Goal: Navigation & Orientation: Go to known website

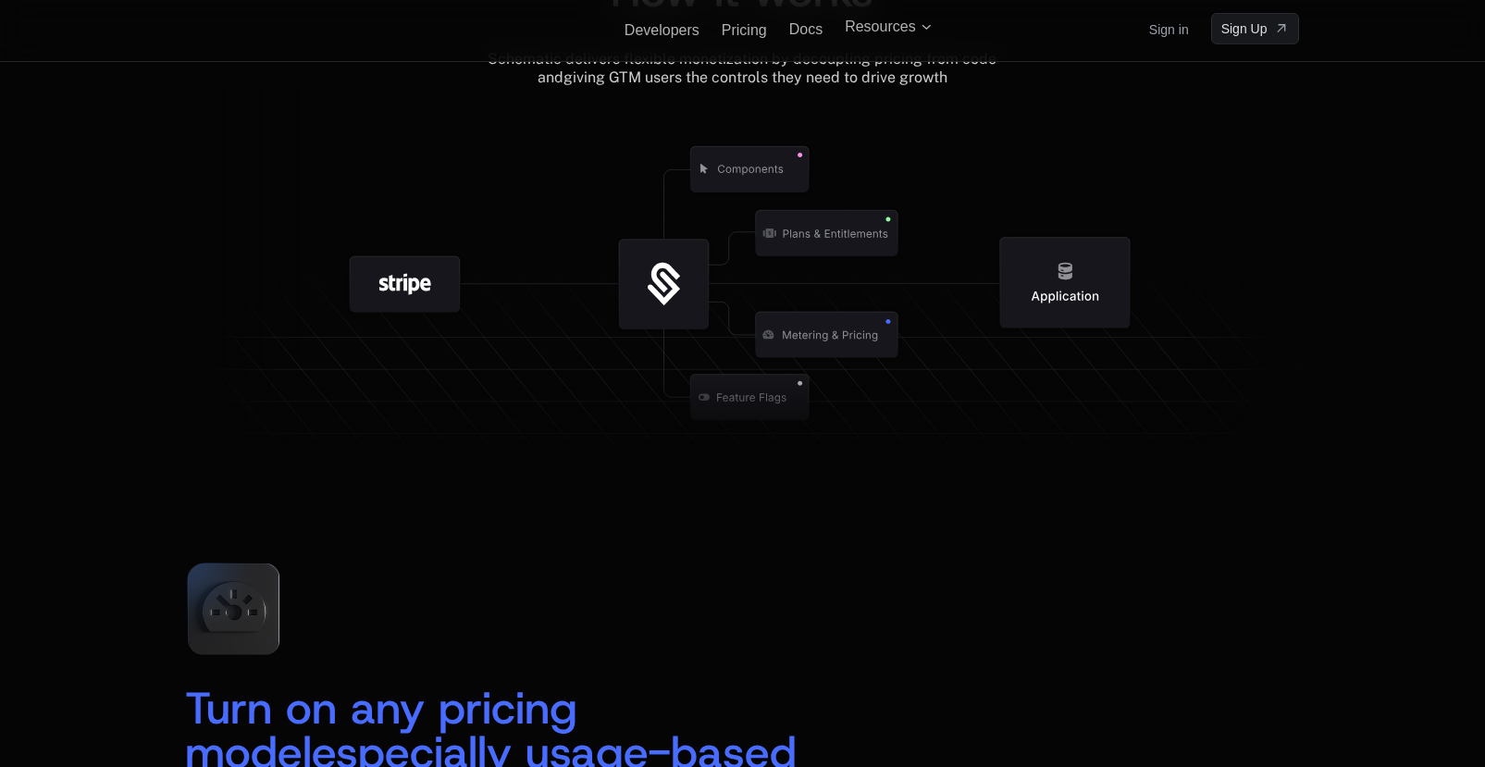
scroll to position [2172, 0]
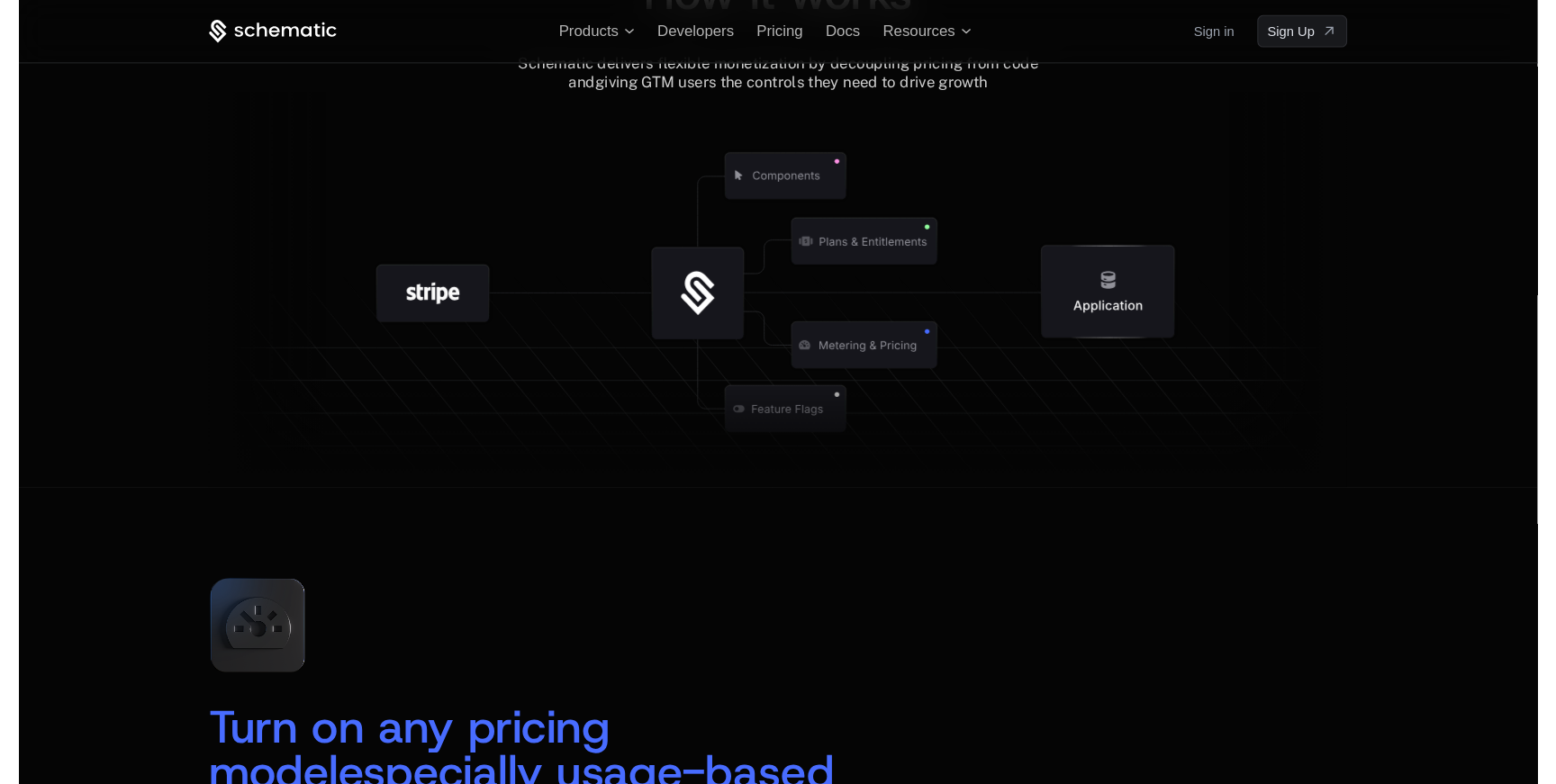
scroll to position [2108, 0]
